Goal: Information Seeking & Learning: Learn about a topic

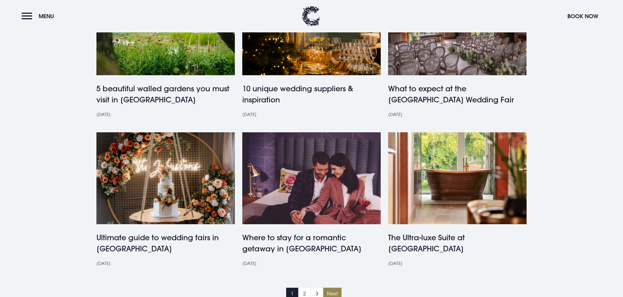
scroll to position [560, 0]
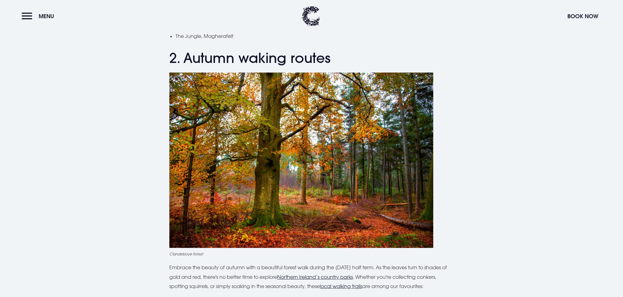
scroll to position [727, 0]
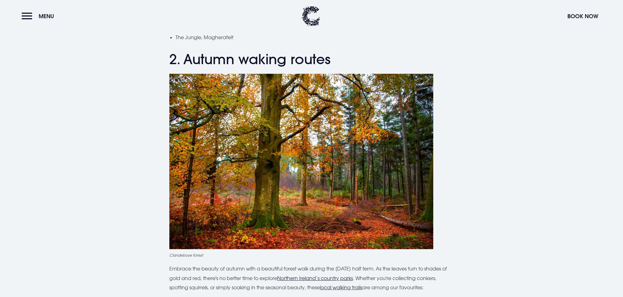
drag, startPoint x: 315, startPoint y: 205, endPoint x: 142, endPoint y: 178, distance: 175.2
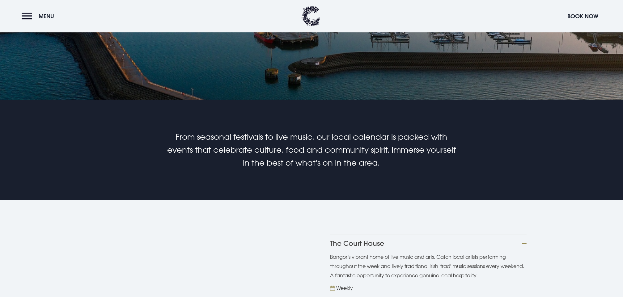
scroll to position [298, 0]
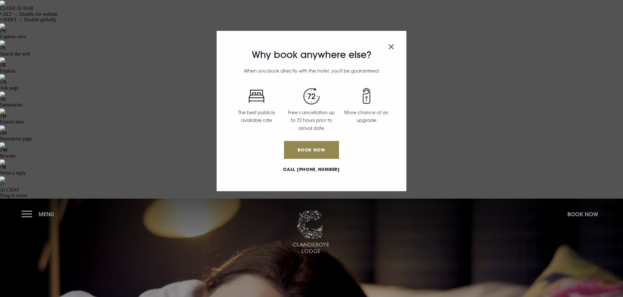
click at [390, 48] on img "Close modal" at bounding box center [391, 46] width 6 height 5
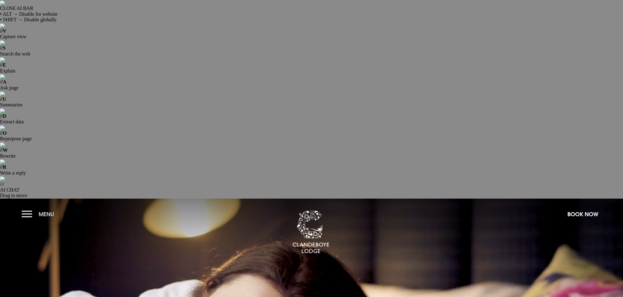
click at [34, 208] on button "Menu" at bounding box center [40, 214] width 36 height 13
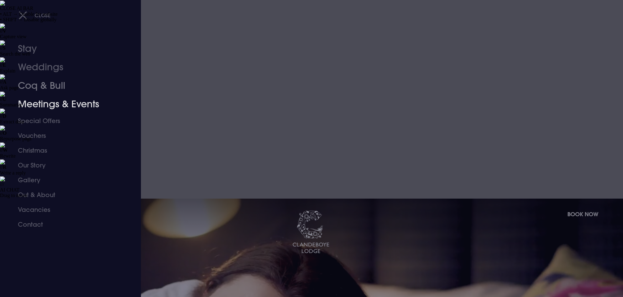
click at [44, 86] on link "Coq & Bull" at bounding box center [67, 86] width 98 height 19
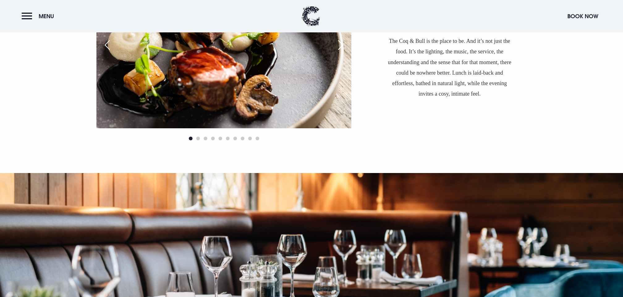
scroll to position [917, 0]
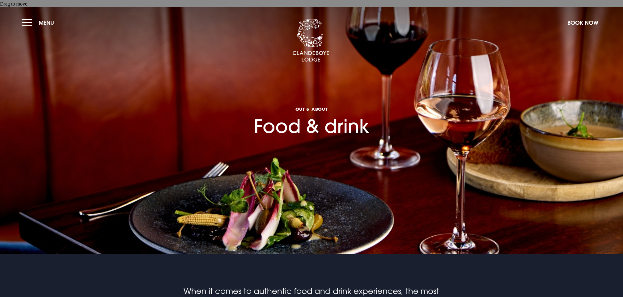
scroll to position [399, 0]
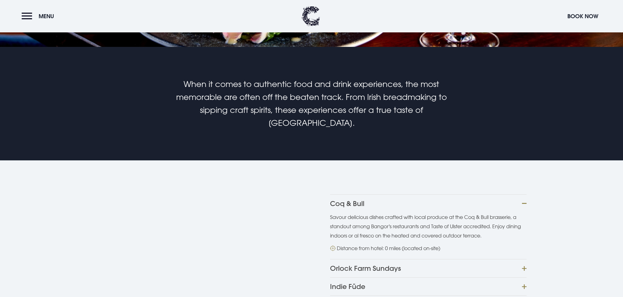
drag, startPoint x: 365, startPoint y: 224, endPoint x: 410, endPoint y: 224, distance: 45.1
drag, startPoint x: 410, startPoint y: 224, endPoint x: 365, endPoint y: 225, distance: 44.8
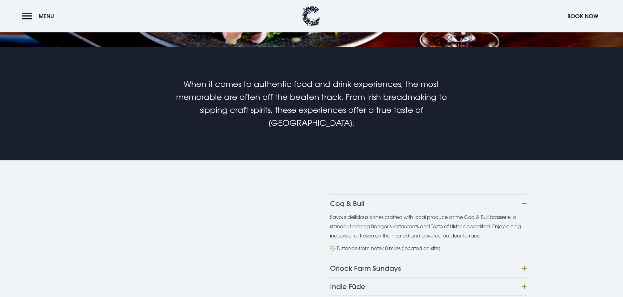
copy p "Echlinville Distillery"
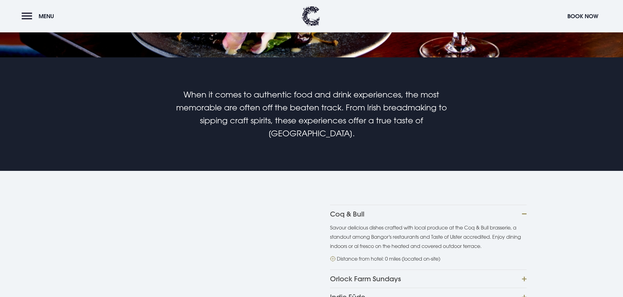
scroll to position [329, 0]
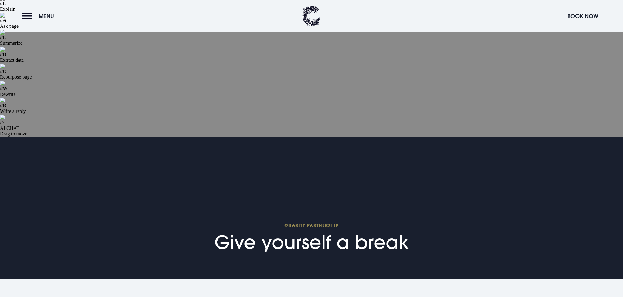
scroll to position [62, 0]
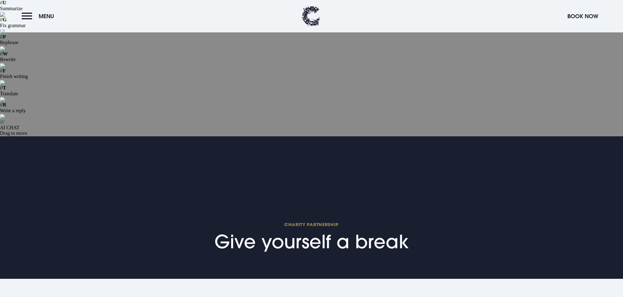
drag, startPoint x: 164, startPoint y: 115, endPoint x: 369, endPoint y: 117, distance: 205.4
copy p "We’re proud to continue our partnership with Action Mental Health for a second …"
drag, startPoint x: 367, startPoint y: 125, endPoint x: 375, endPoint y: 117, distance: 11.4
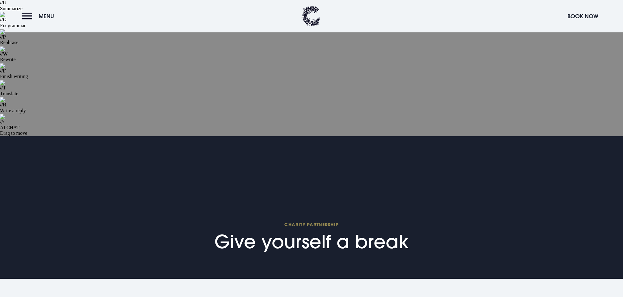
copy p "a charity dedicated to supporting mental wellbeing across Northern Ireland."
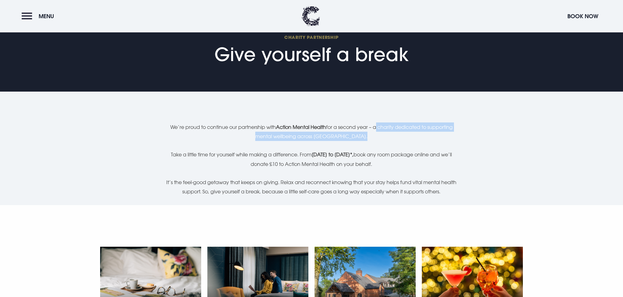
scroll to position [240, 0]
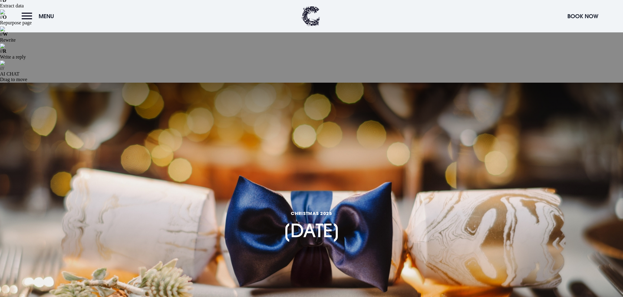
scroll to position [119, 0]
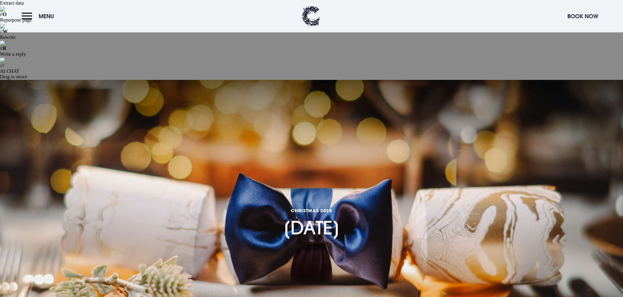
copy div "Indulge in a sumptuous feast for you and your family, avoiding the stress of Ch…"
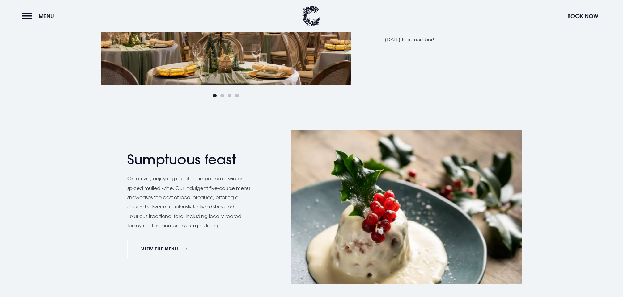
scroll to position [705, 0]
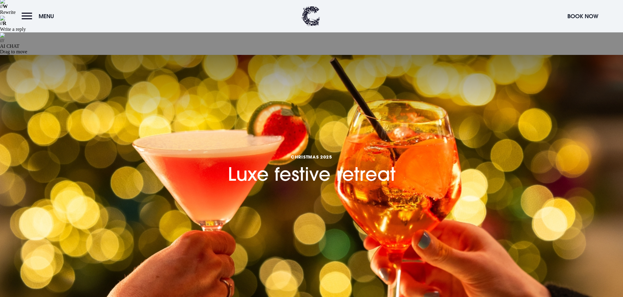
scroll to position [345, 0]
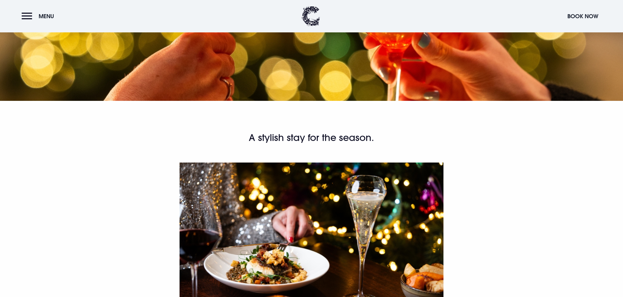
drag, startPoint x: 163, startPoint y: 167, endPoint x: 295, endPoint y: 177, distance: 132.6
click at [295, 177] on div "A stylish stay for the season. Festive dining at the Coq & Bull brasserie Wheth…" at bounding box center [311, 300] width 357 height 337
copy p "Whether you’re planning a shopping trip in Belfast, a night away with friends o…"
click at [251, 220] on div "A stylish stay for the season. Festive dining at the Coq & Bull brasserie Wheth…" at bounding box center [311, 300] width 357 height 337
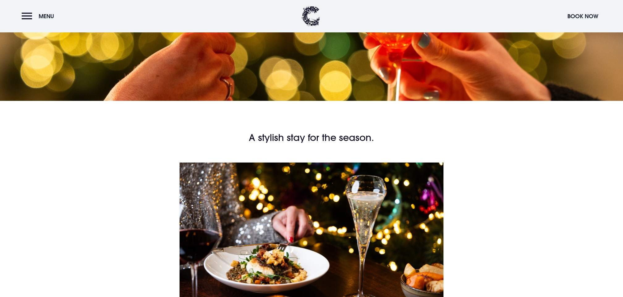
copy div "1 night B&B, 3-course dinner & our festive cocktail from £234 for 2 guests."
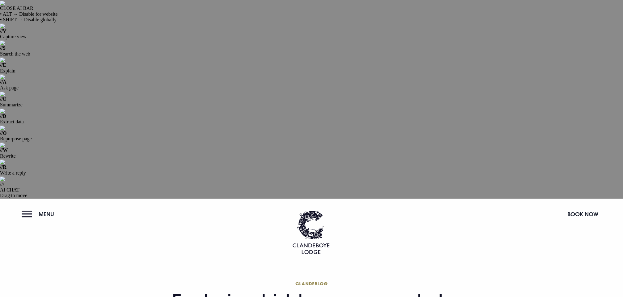
click at [32, 208] on button "Menu" at bounding box center [40, 214] width 36 height 13
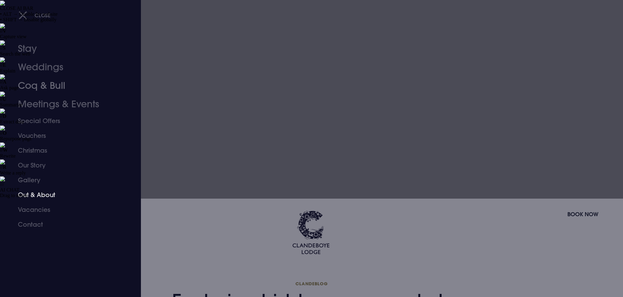
click at [44, 192] on link "Out & About" at bounding box center [67, 195] width 98 height 15
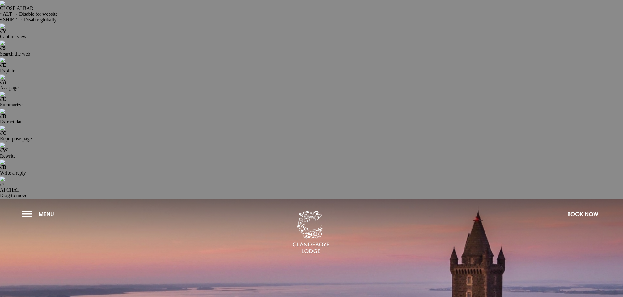
scroll to position [124, 0]
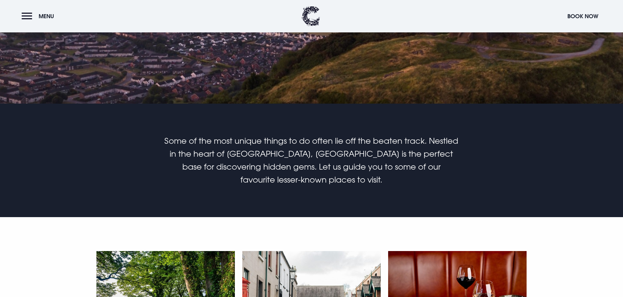
scroll to position [343, 0]
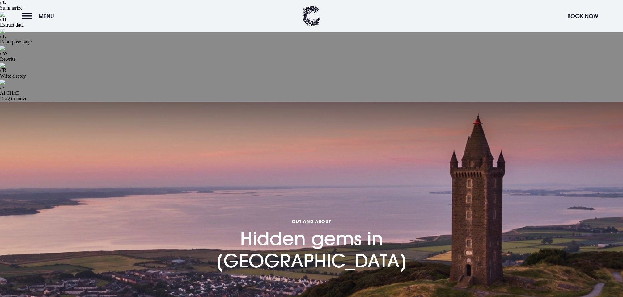
scroll to position [98, 0]
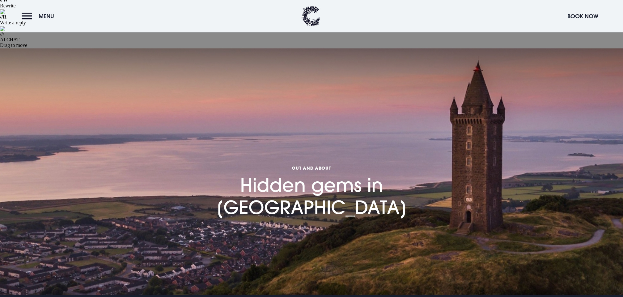
scroll to position [52, 0]
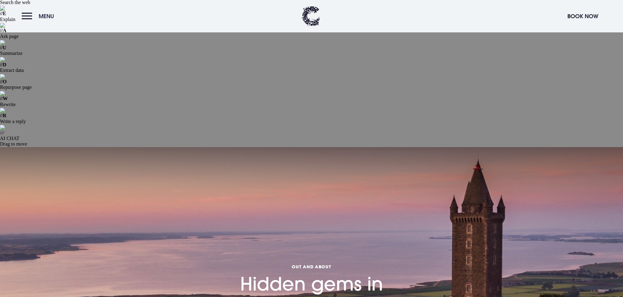
click at [35, 17] on button "Menu" at bounding box center [40, 16] width 36 height 13
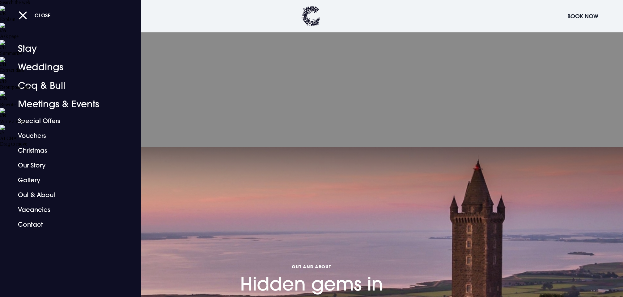
click at [35, 17] on div "Close" at bounding box center [77, 15] width 117 height 13
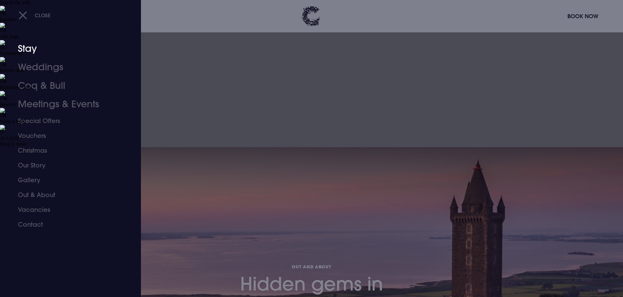
click at [34, 50] on link "Stay" at bounding box center [67, 49] width 98 height 19
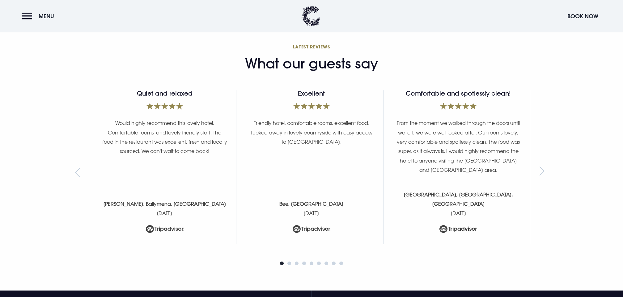
scroll to position [2729, 0]
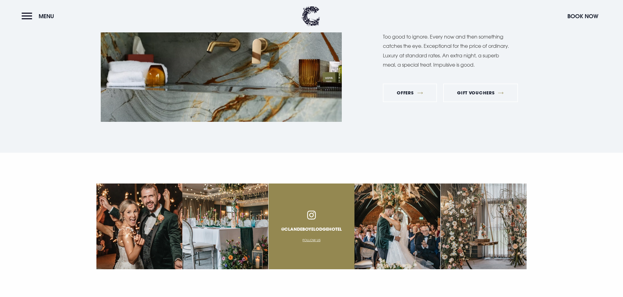
scroll to position [2345, 0]
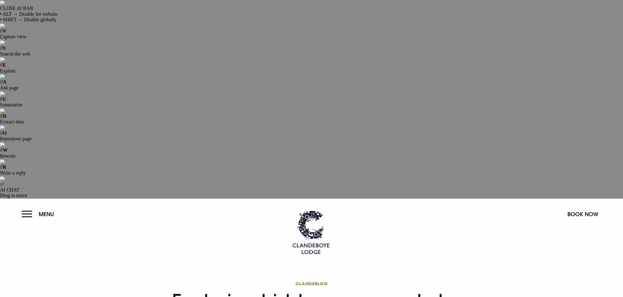
click at [43, 208] on button "Menu" at bounding box center [40, 214] width 36 height 13
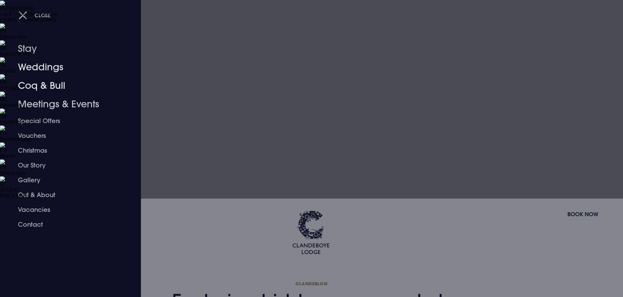
click at [273, 108] on div at bounding box center [311, 148] width 623 height 297
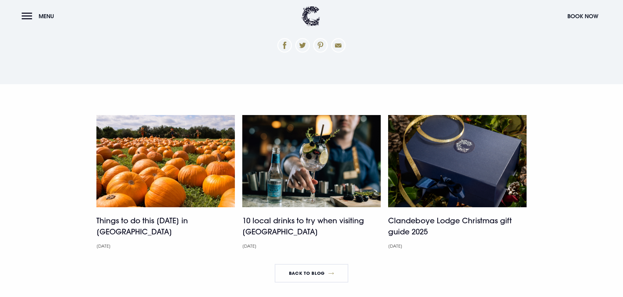
scroll to position [2685, 0]
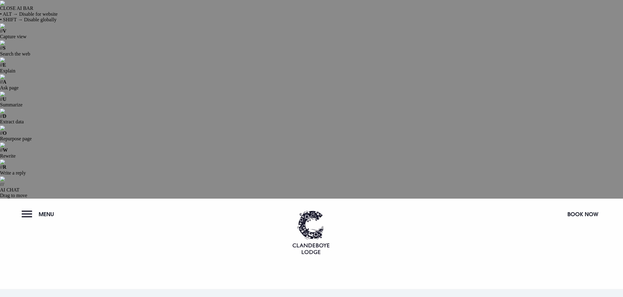
click at [47, 208] on div "Menu" at bounding box center [40, 231] width 36 height 47
click at [42, 211] on span "Menu" at bounding box center [46, 214] width 15 height 7
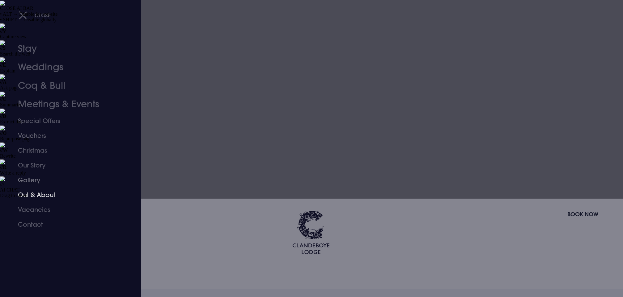
click at [48, 192] on link "Out & About" at bounding box center [67, 195] width 98 height 15
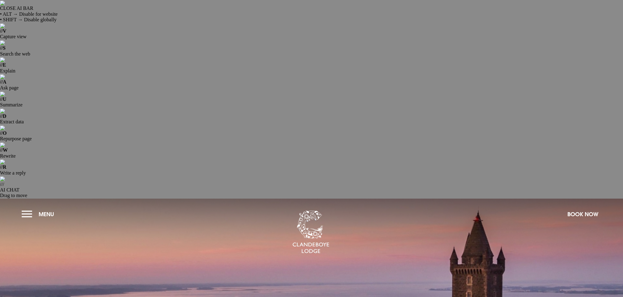
scroll to position [39, 0]
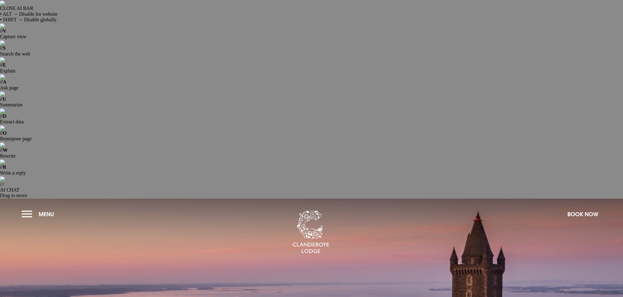
scroll to position [713, 0]
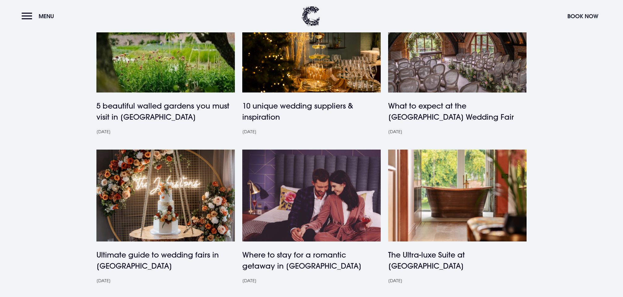
scroll to position [467, 0]
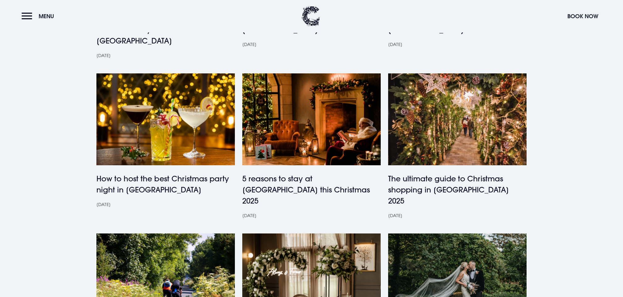
scroll to position [389, 0]
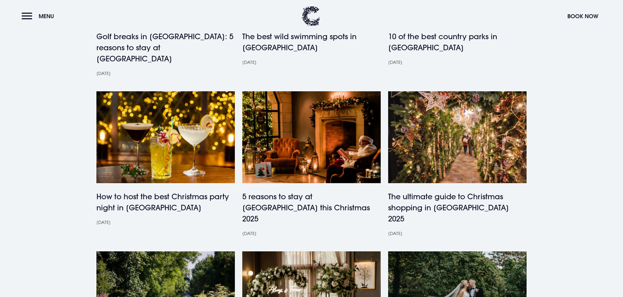
click at [170, 252] on img at bounding box center [165, 298] width 138 height 92
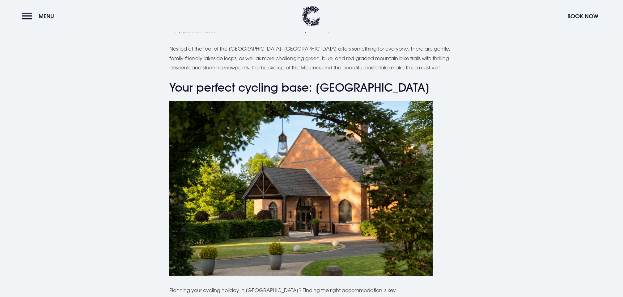
scroll to position [1562, 0]
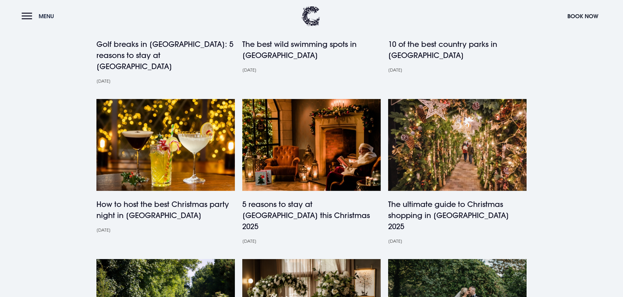
click at [44, 18] on span "Menu" at bounding box center [46, 16] width 15 height 7
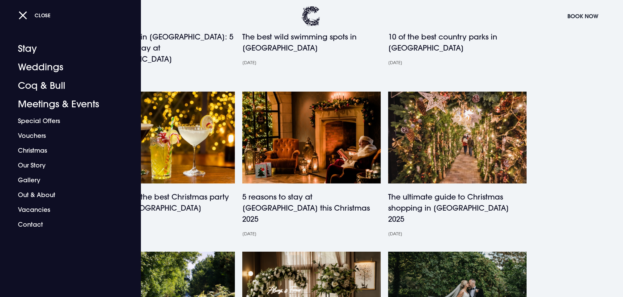
scroll to position [389, 0]
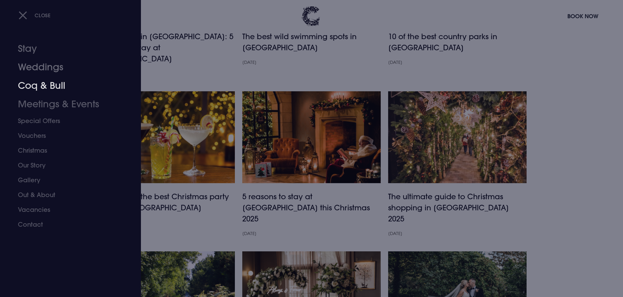
click at [40, 51] on link "Stay" at bounding box center [67, 49] width 98 height 19
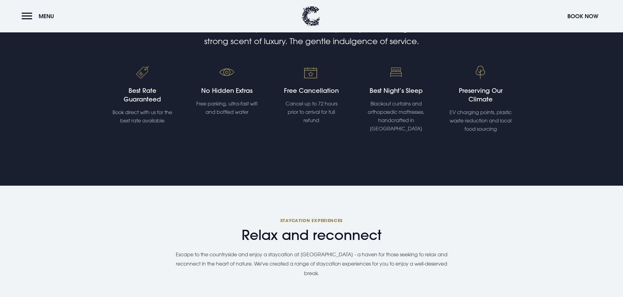
scroll to position [482, 0]
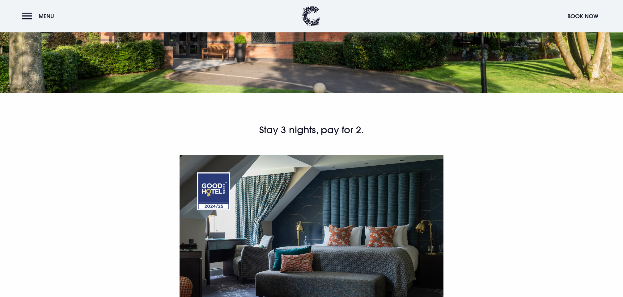
scroll to position [354, 0]
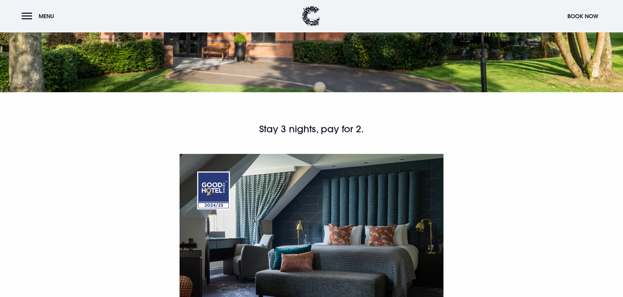
drag, startPoint x: 386, startPoint y: 193, endPoint x: 418, endPoint y: 191, distance: 31.6
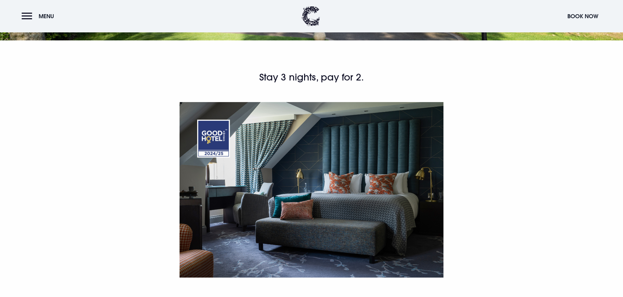
click at [403, 251] on div "Stay 3 nights, pay for 2. An escape from the everyday, whether it’s a long week…" at bounding box center [311, 265] width 357 height 388
drag, startPoint x: 388, startPoint y: 139, endPoint x: 420, endPoint y: 142, distance: 32.3
click at [49, 15] on span "Menu" at bounding box center [46, 16] width 15 height 7
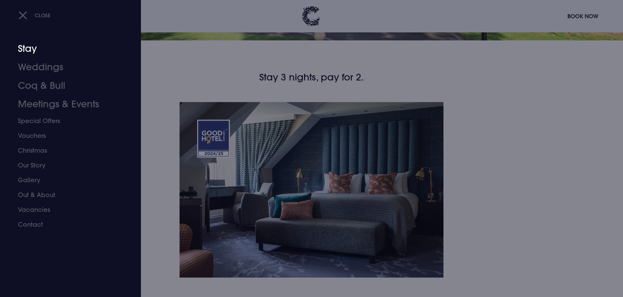
click at [33, 51] on link "Stay" at bounding box center [67, 49] width 98 height 19
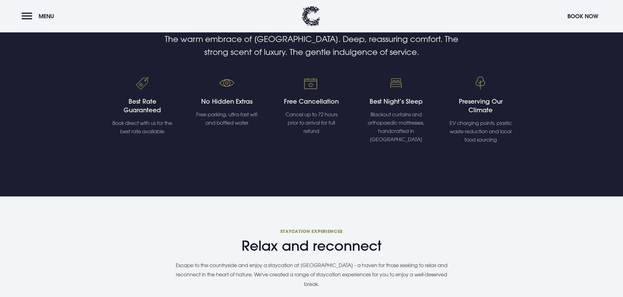
scroll to position [448, 0]
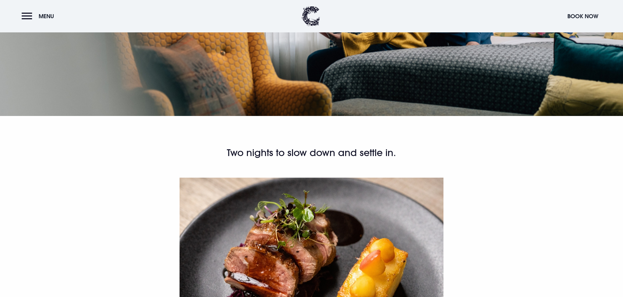
scroll to position [334, 0]
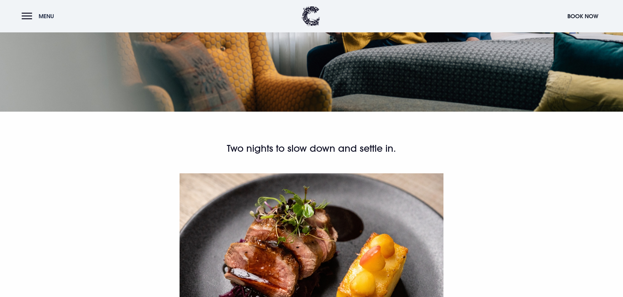
click at [41, 16] on span "Menu" at bounding box center [46, 16] width 15 height 7
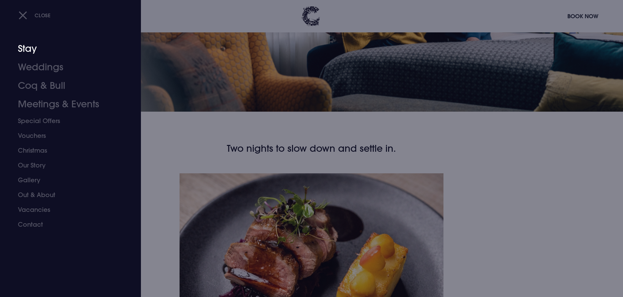
click at [34, 51] on link "Stay" at bounding box center [67, 49] width 98 height 19
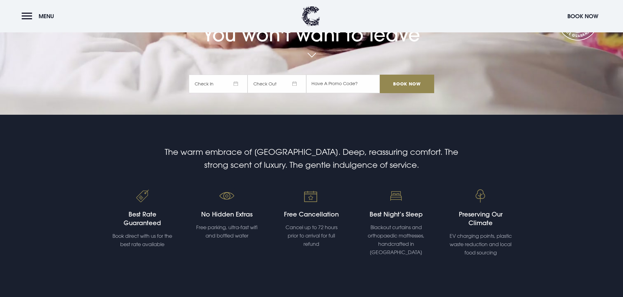
scroll to position [408, 0]
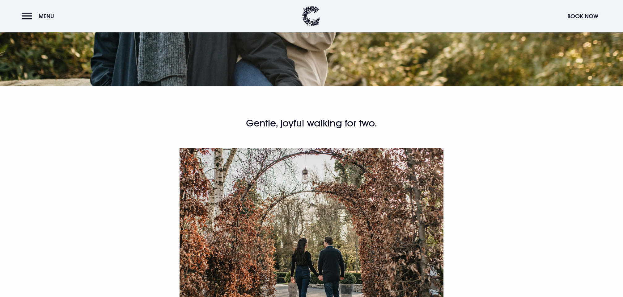
scroll to position [424, 0]
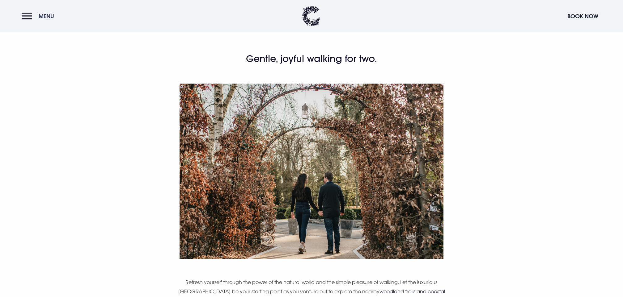
click at [42, 12] on button "Menu" at bounding box center [40, 16] width 36 height 13
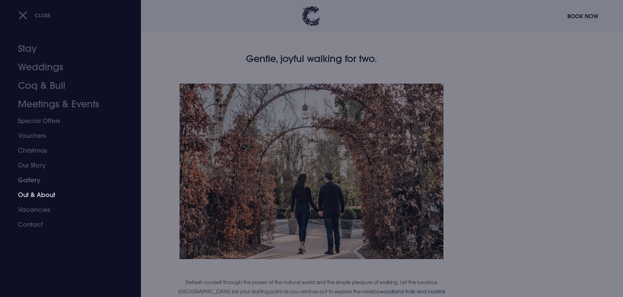
click at [37, 198] on link "Out & About" at bounding box center [67, 195] width 98 height 15
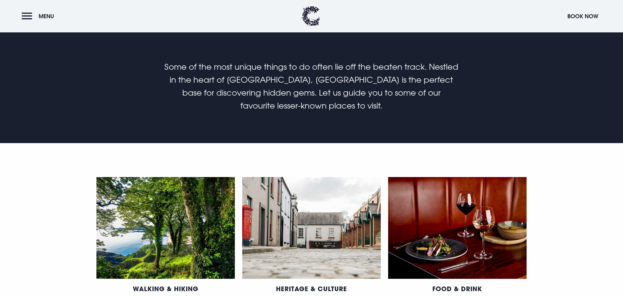
scroll to position [438, 0]
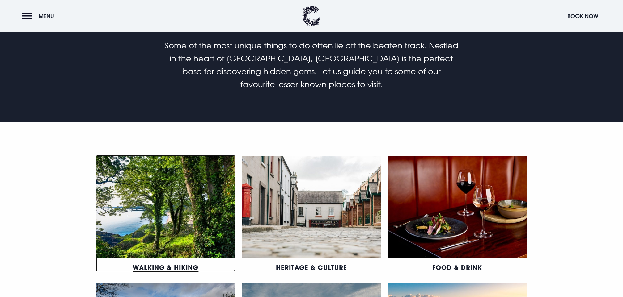
click at [181, 264] on link "Walking & Hiking" at bounding box center [165, 268] width 65 height 8
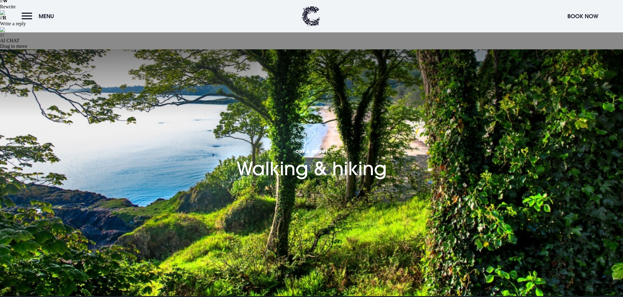
scroll to position [151, 0]
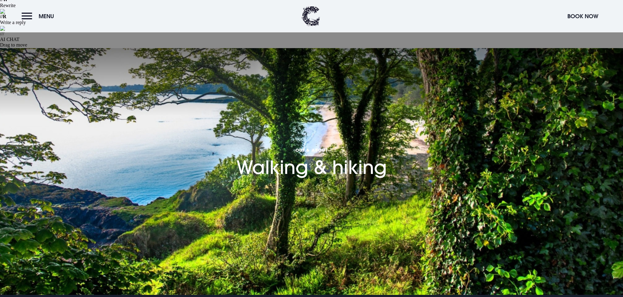
click at [33, 23] on header "Menu Book Now" at bounding box center [311, 16] width 623 height 32
click at [33, 18] on button "Menu" at bounding box center [40, 16] width 36 height 13
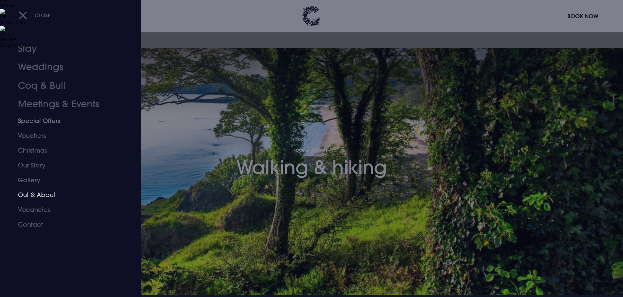
click at [39, 196] on link "Out & About" at bounding box center [67, 195] width 98 height 15
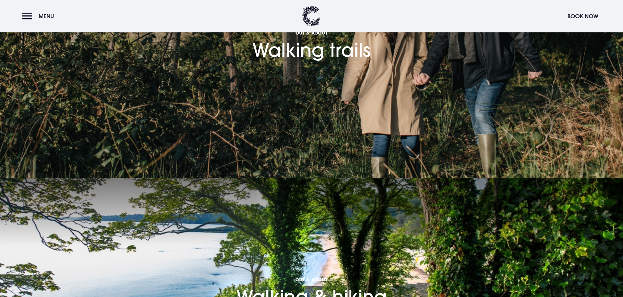
scroll to position [109, 0]
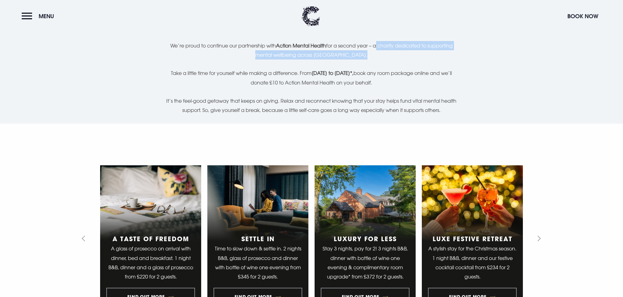
scroll to position [199, 0]
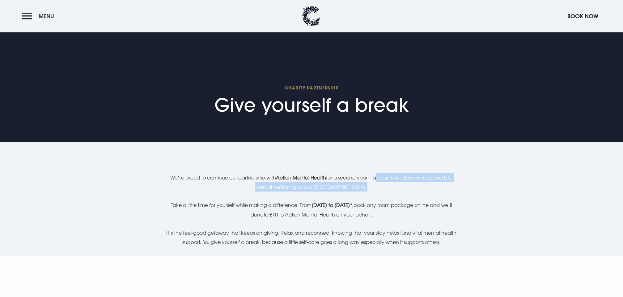
click at [43, 19] on span "Menu" at bounding box center [46, 16] width 15 height 7
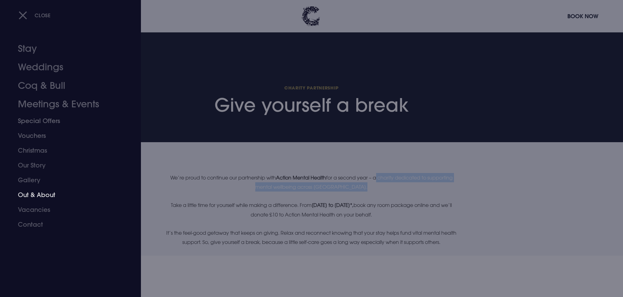
click at [37, 199] on link "Out & About" at bounding box center [67, 195] width 98 height 15
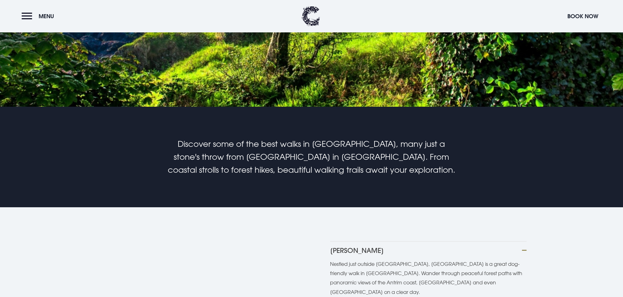
scroll to position [340, 0]
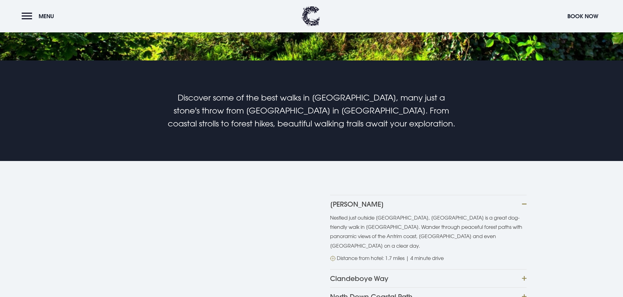
scroll to position [402, 0]
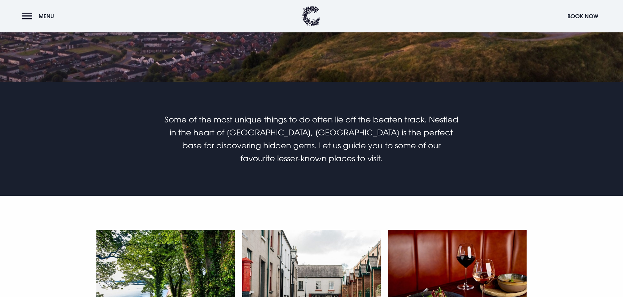
scroll to position [429, 0]
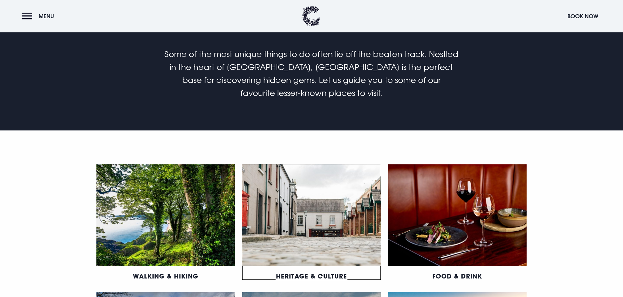
click at [321, 272] on link "Heritage & Culture" at bounding box center [311, 276] width 71 height 8
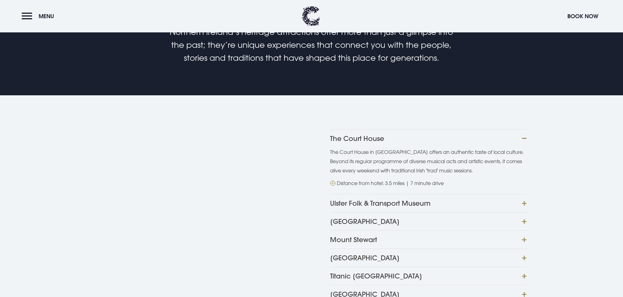
scroll to position [405, 0]
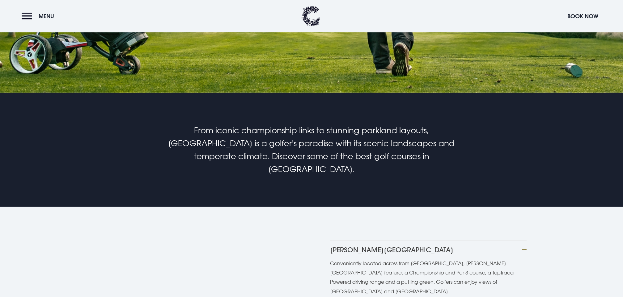
scroll to position [357, 0]
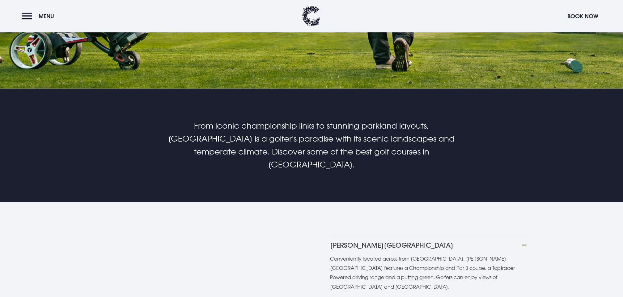
drag, startPoint x: 357, startPoint y: 159, endPoint x: 358, endPoint y: 119, distance: 40.5
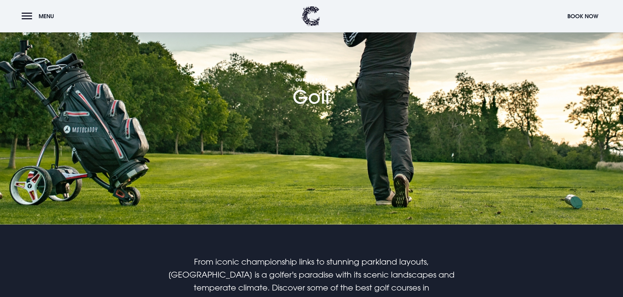
scroll to position [217, 0]
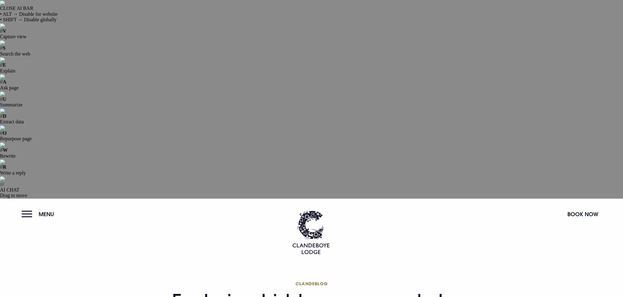
click at [54, 211] on span "Menu" at bounding box center [46, 214] width 15 height 7
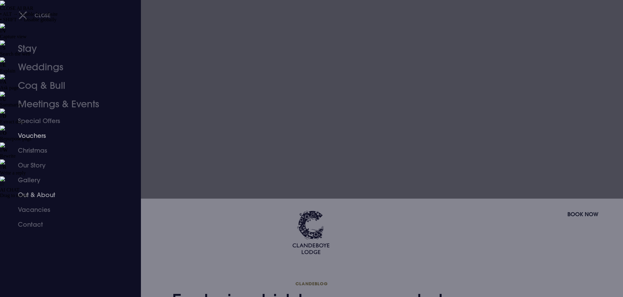
click at [46, 197] on link "Out & About" at bounding box center [67, 195] width 98 height 15
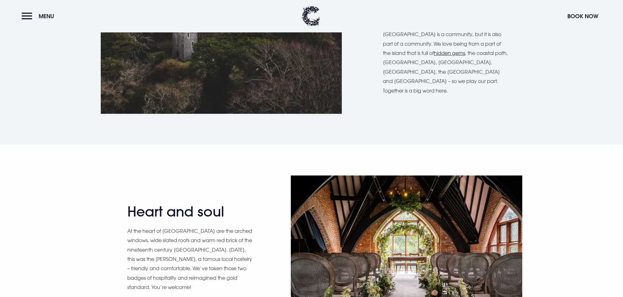
scroll to position [492, 0]
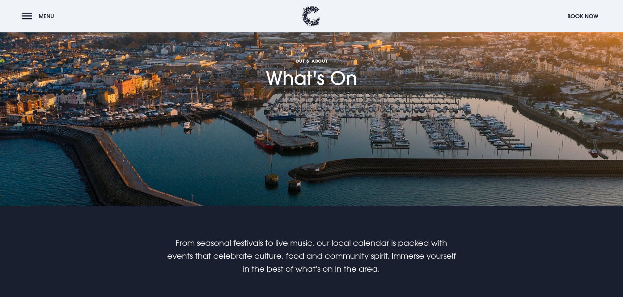
scroll to position [242, 0]
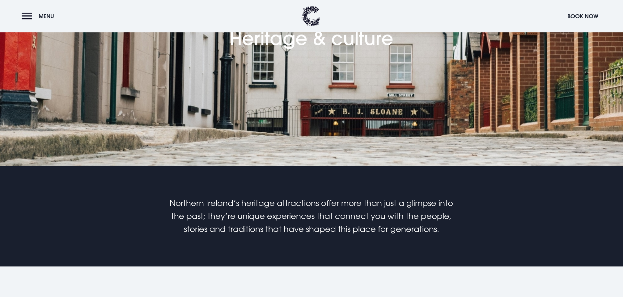
scroll to position [289, 0]
